Goal: Find specific page/section: Find specific page/section

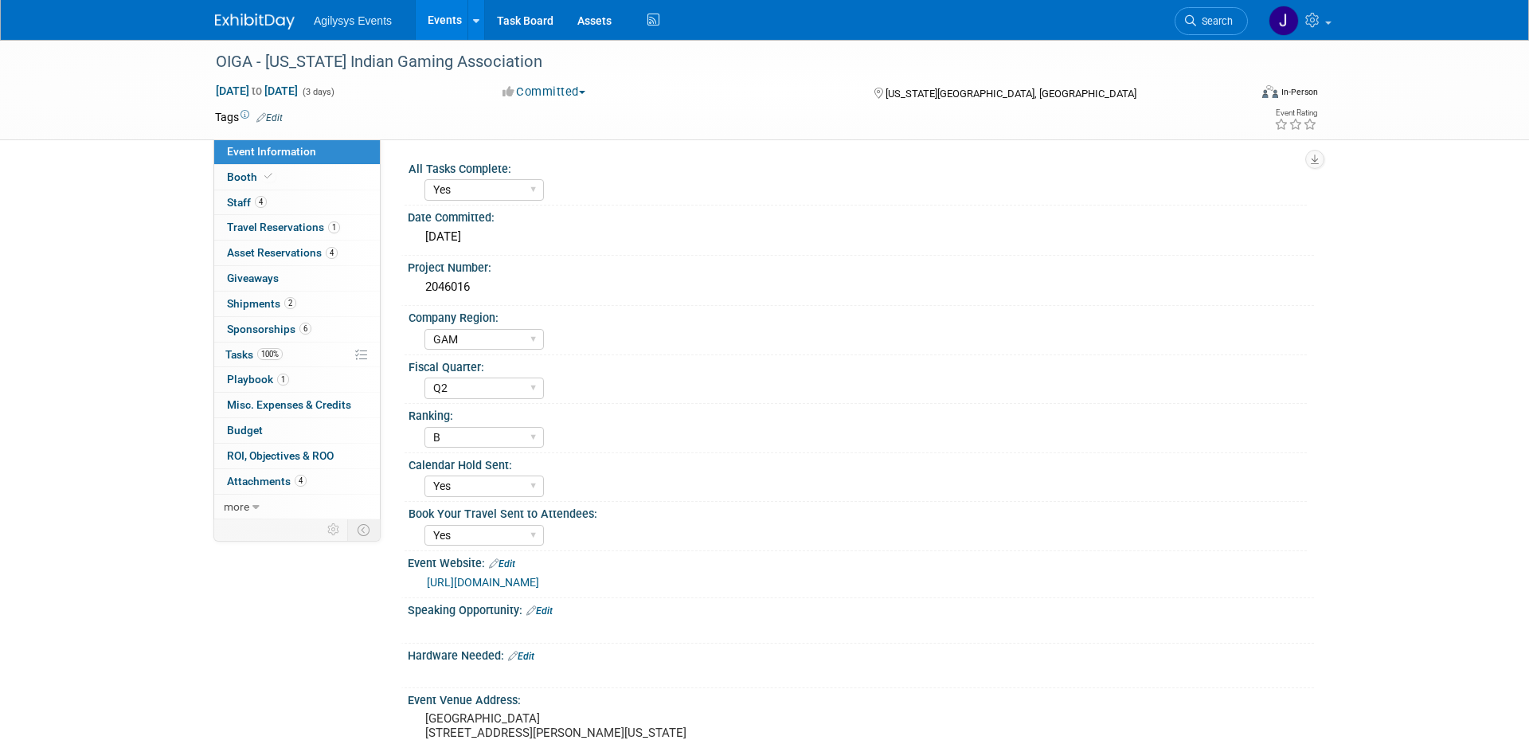
select select "Yes"
select select "GAM"
select select "Q2"
select select "B"
select select "Yes"
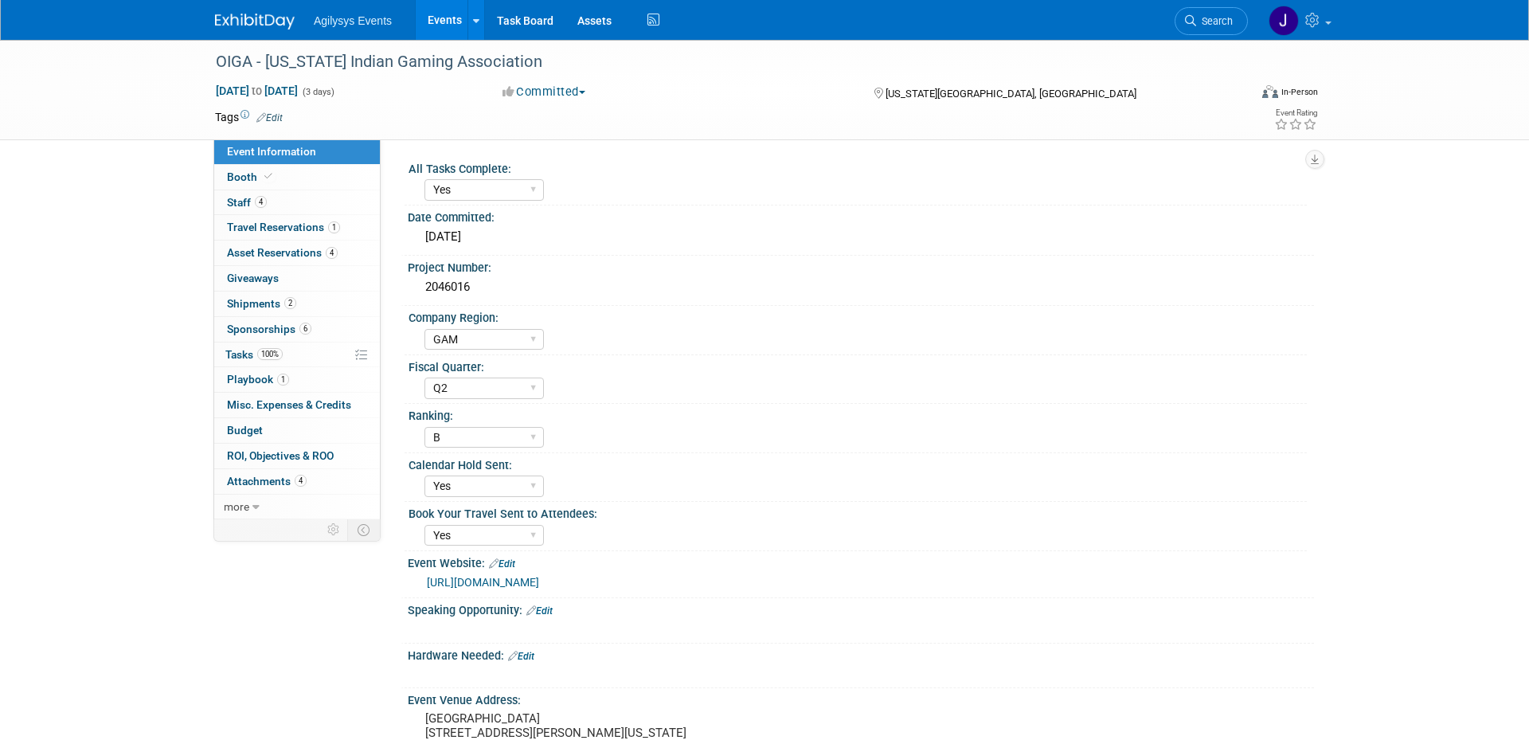
select select "Yes"
click at [436, 24] on link "Events" at bounding box center [445, 20] width 58 height 40
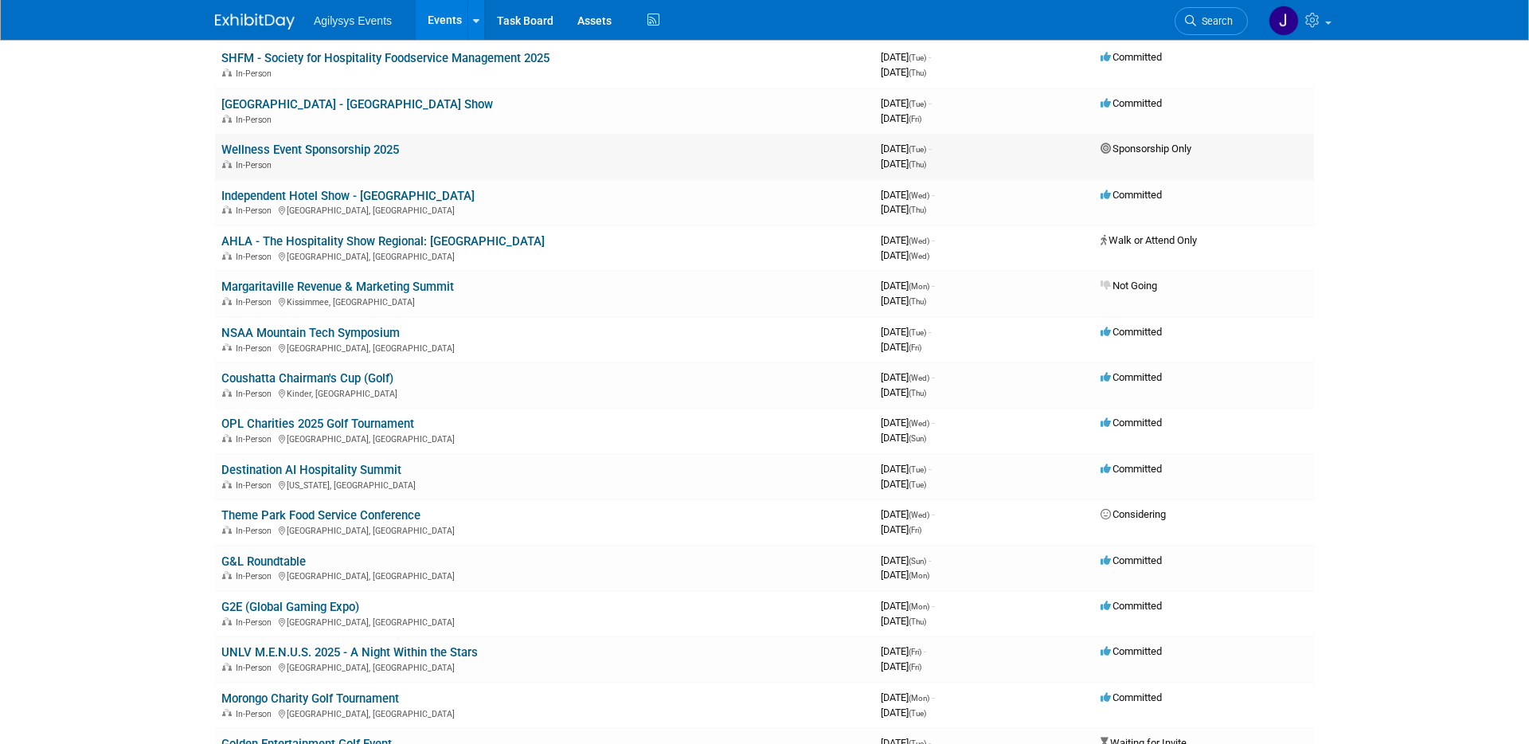
scroll to position [457, 0]
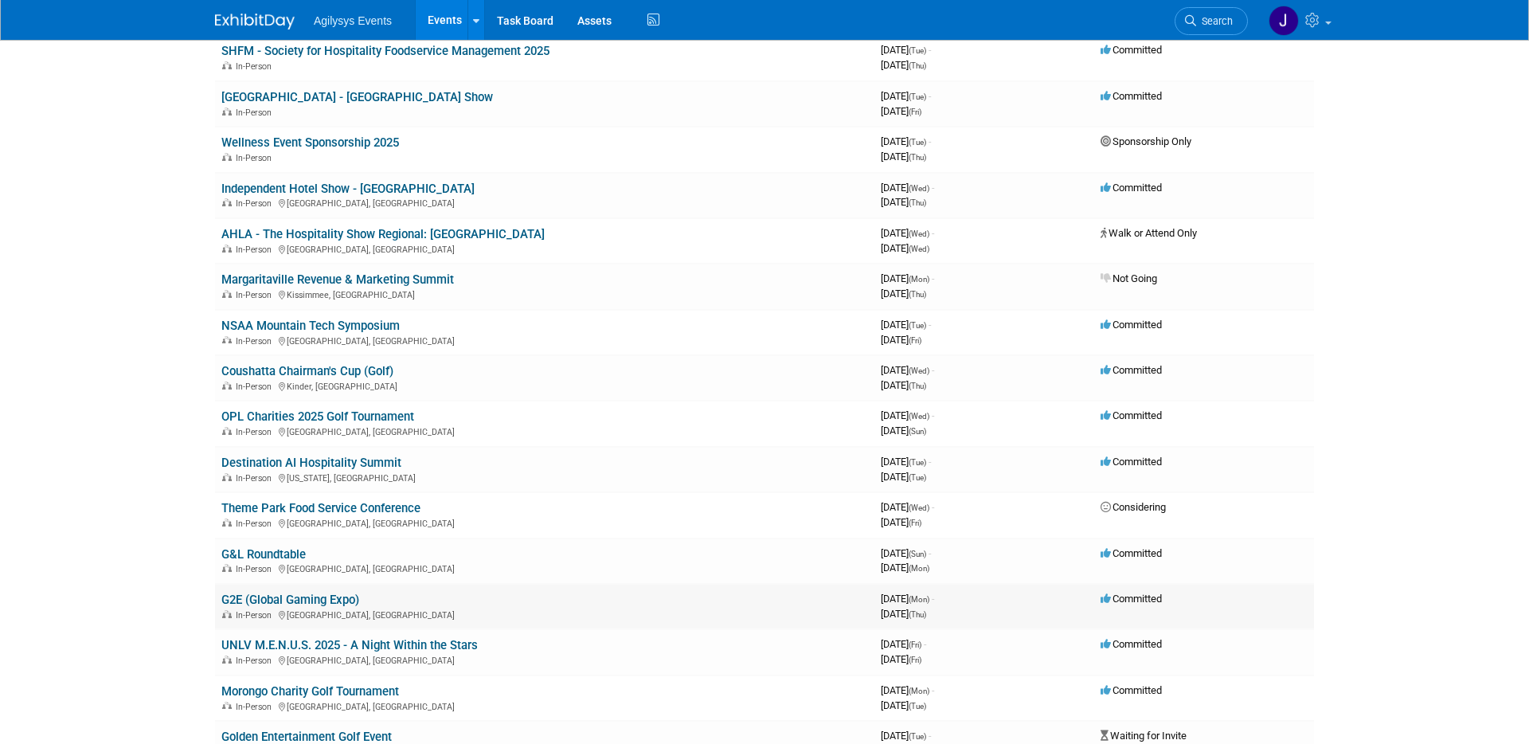
click at [251, 600] on link "G2E (Global Gaming Expo)" at bounding box center [290, 600] width 138 height 14
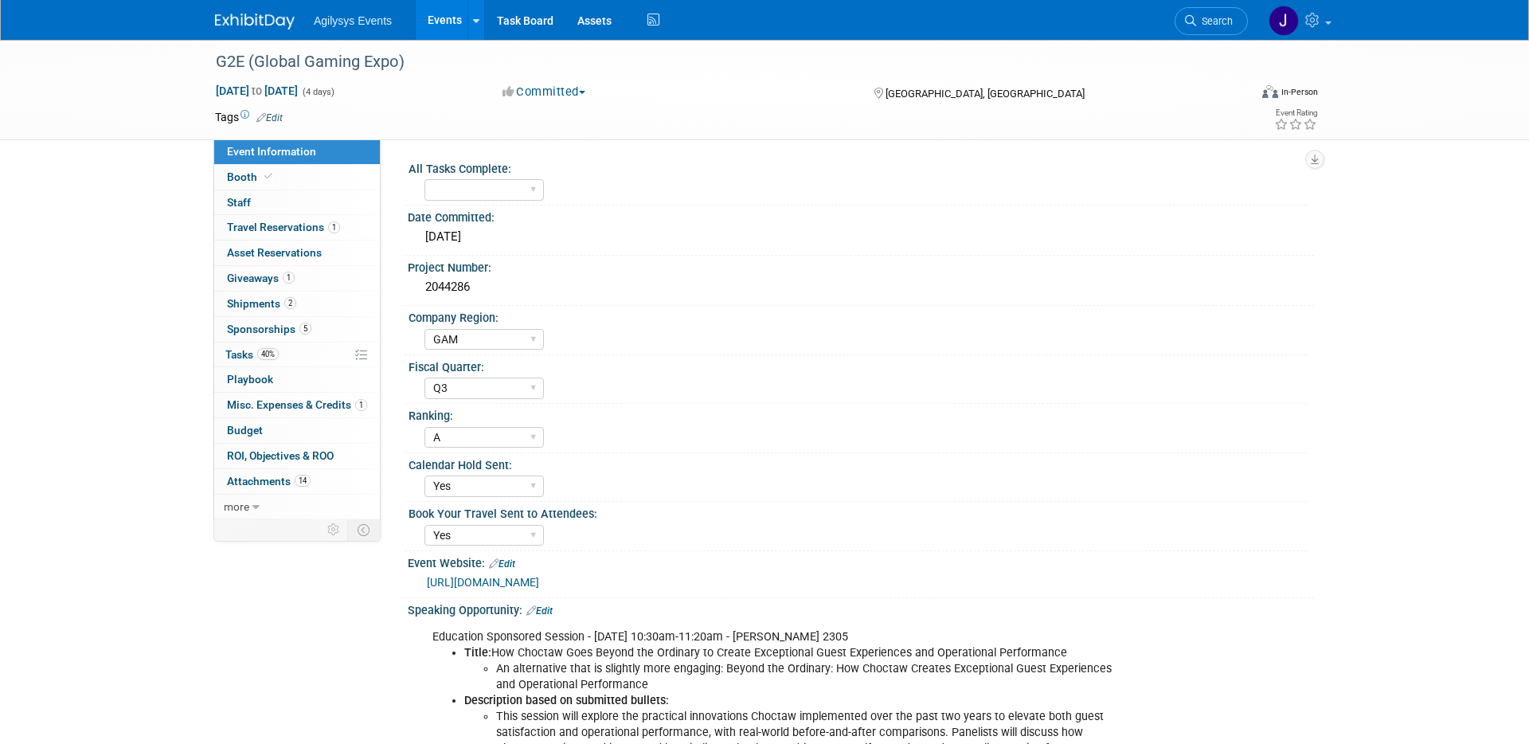
select select "GAM"
select select "Q3"
select select "A"
select select "Yes"
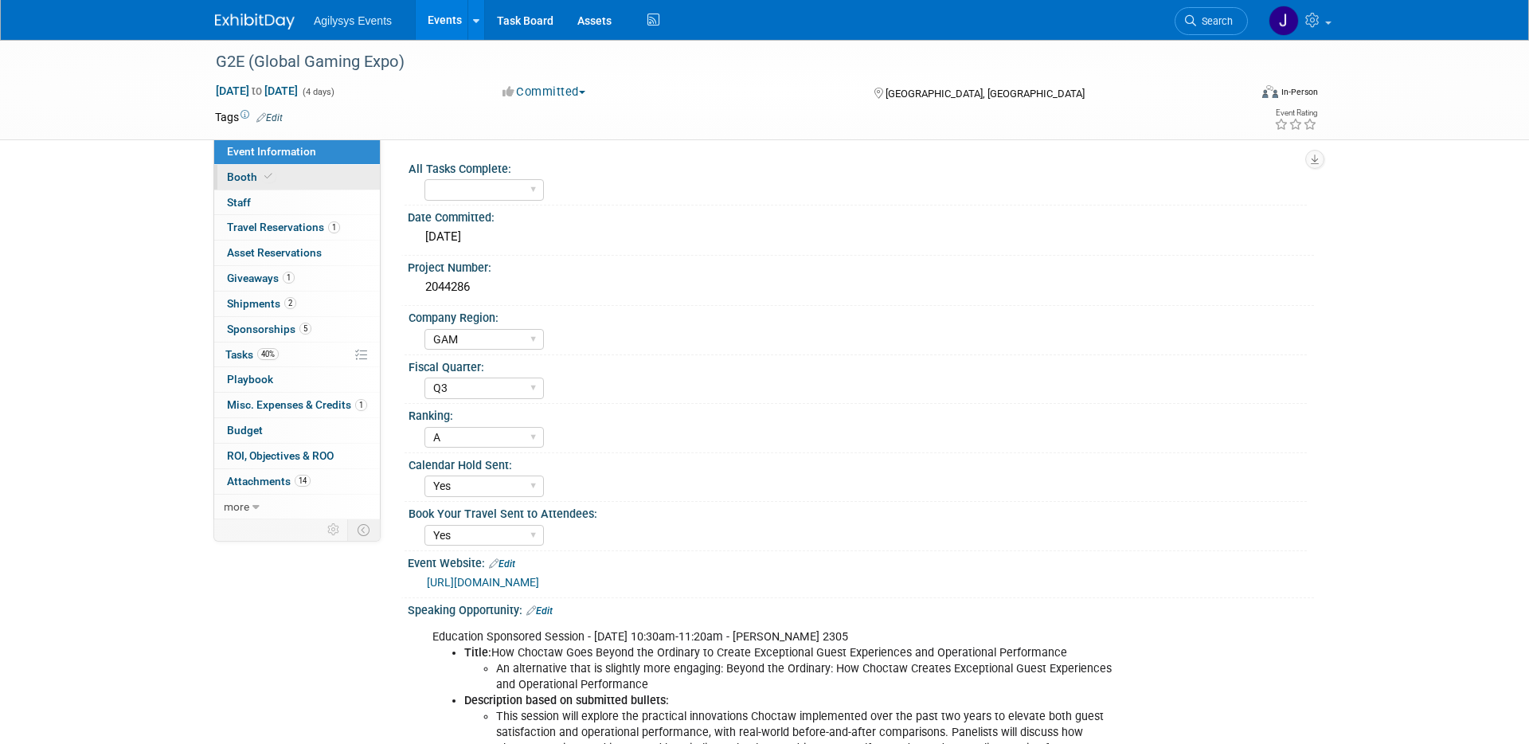
click at [234, 179] on span "Booth" at bounding box center [251, 176] width 49 height 13
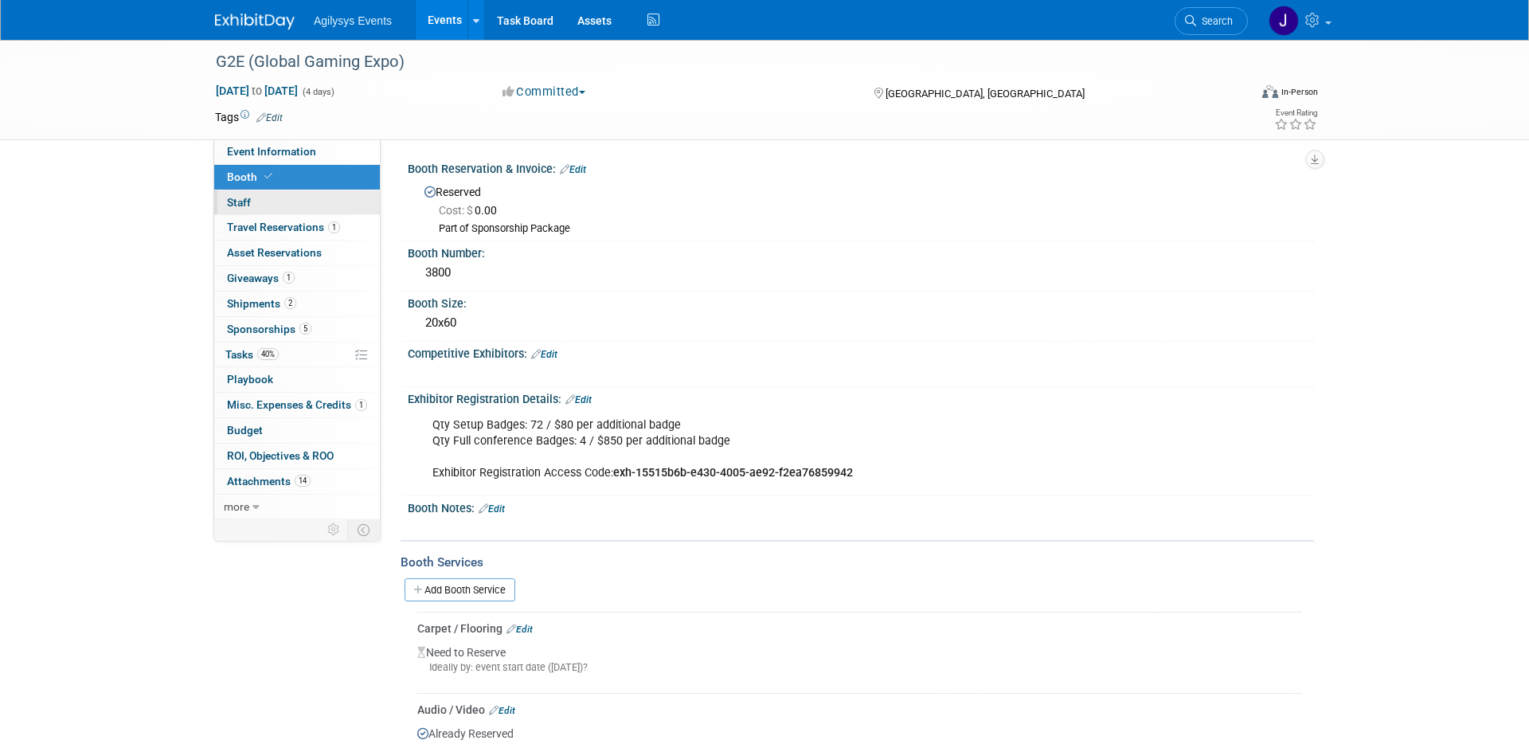
click at [255, 196] on link "0 Staff 0" at bounding box center [297, 202] width 166 height 25
